Goal: Transaction & Acquisition: Purchase product/service

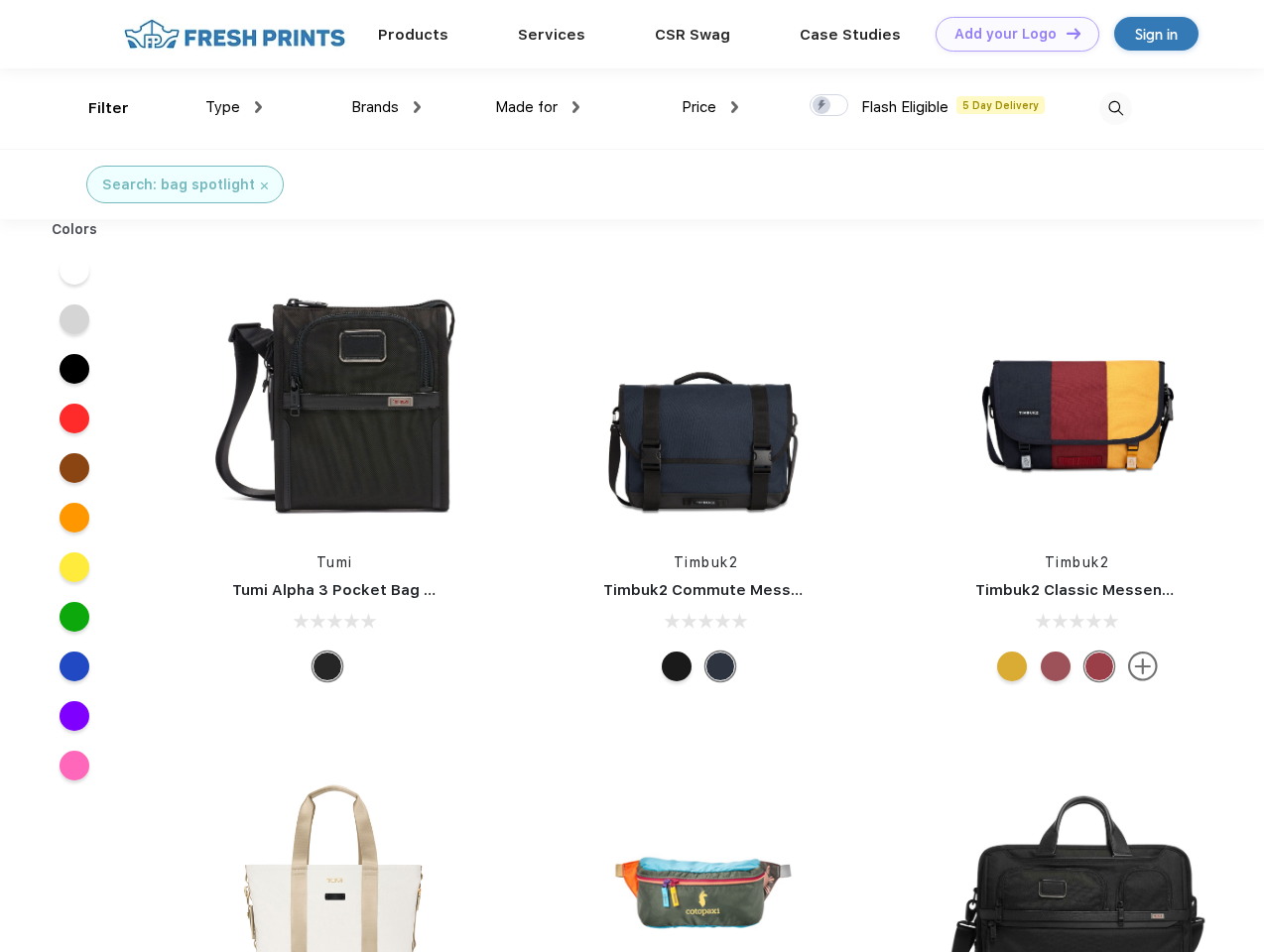
scroll to position [1, 0]
click at [1010, 34] on link "Add your Logo Design Tool" at bounding box center [1017, 34] width 163 height 35
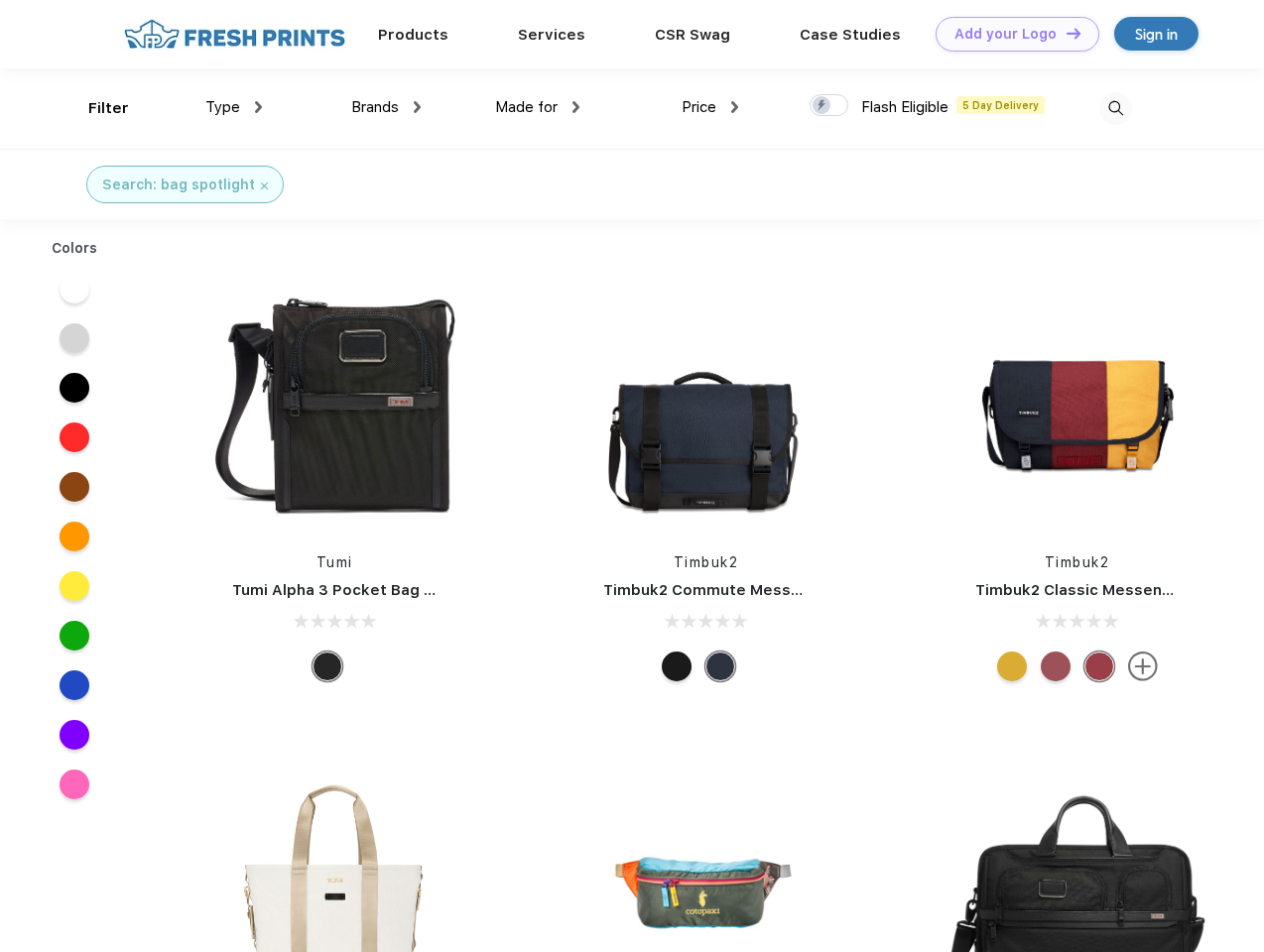
click at [0, 0] on div "Design Tool" at bounding box center [0, 0] width 0 height 0
click at [1065, 33] on link "Add your Logo Design Tool" at bounding box center [1017, 34] width 163 height 35
click at [96, 108] on div "Filter" at bounding box center [108, 108] width 41 height 23
click at [234, 107] on span "Type" at bounding box center [222, 107] width 35 height 18
click at [386, 107] on span "Brands" at bounding box center [375, 107] width 48 height 18
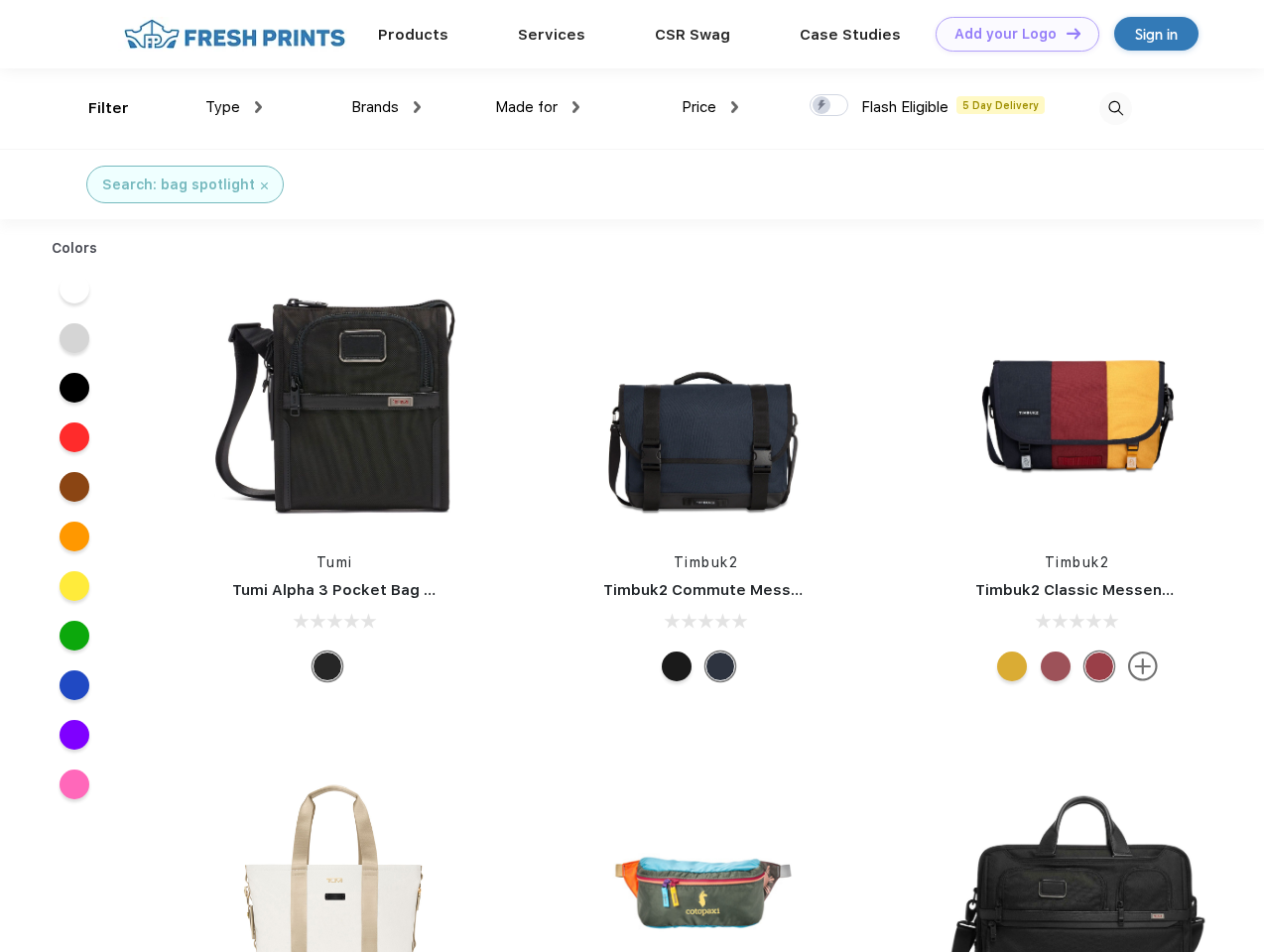
click at [537, 107] on span "Made for" at bounding box center [526, 107] width 63 height 18
click at [711, 107] on span "Price" at bounding box center [699, 107] width 35 height 18
click at [829, 106] on div at bounding box center [828, 105] width 39 height 22
click at [822, 106] on input "checkbox" at bounding box center [815, 99] width 13 height 13
click at [1116, 108] on img at bounding box center [1116, 108] width 33 height 33
